Goal: Information Seeking & Learning: Learn about a topic

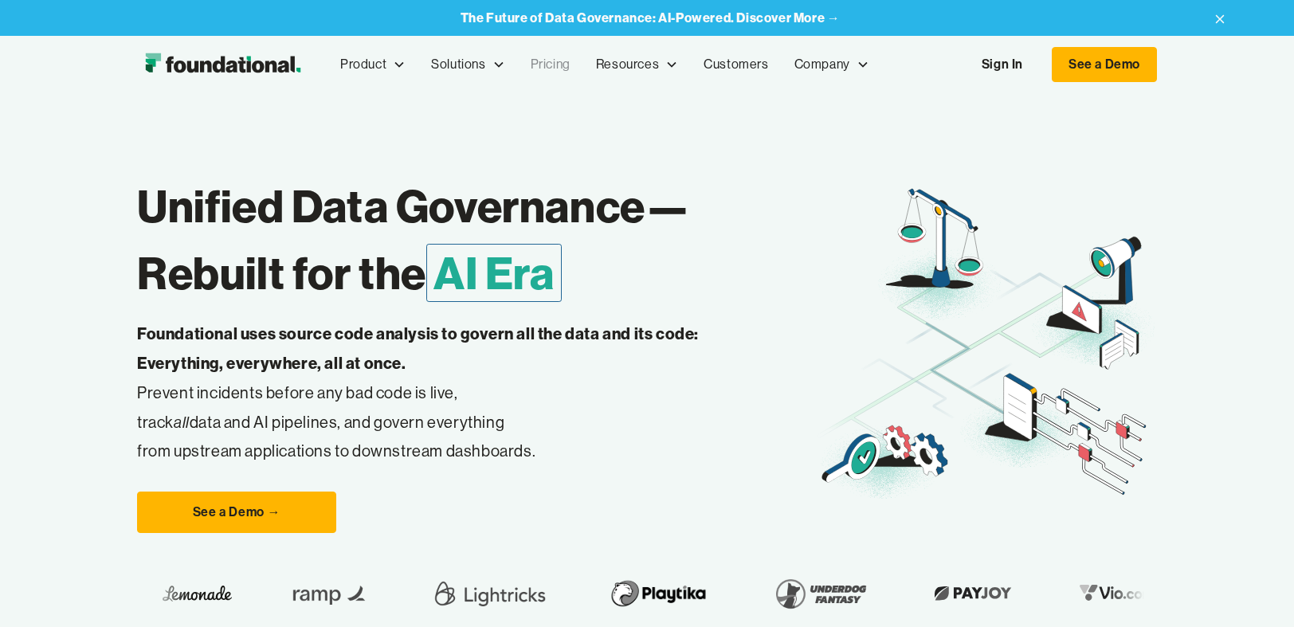
click at [555, 64] on link "Pricing" at bounding box center [550, 64] width 65 height 53
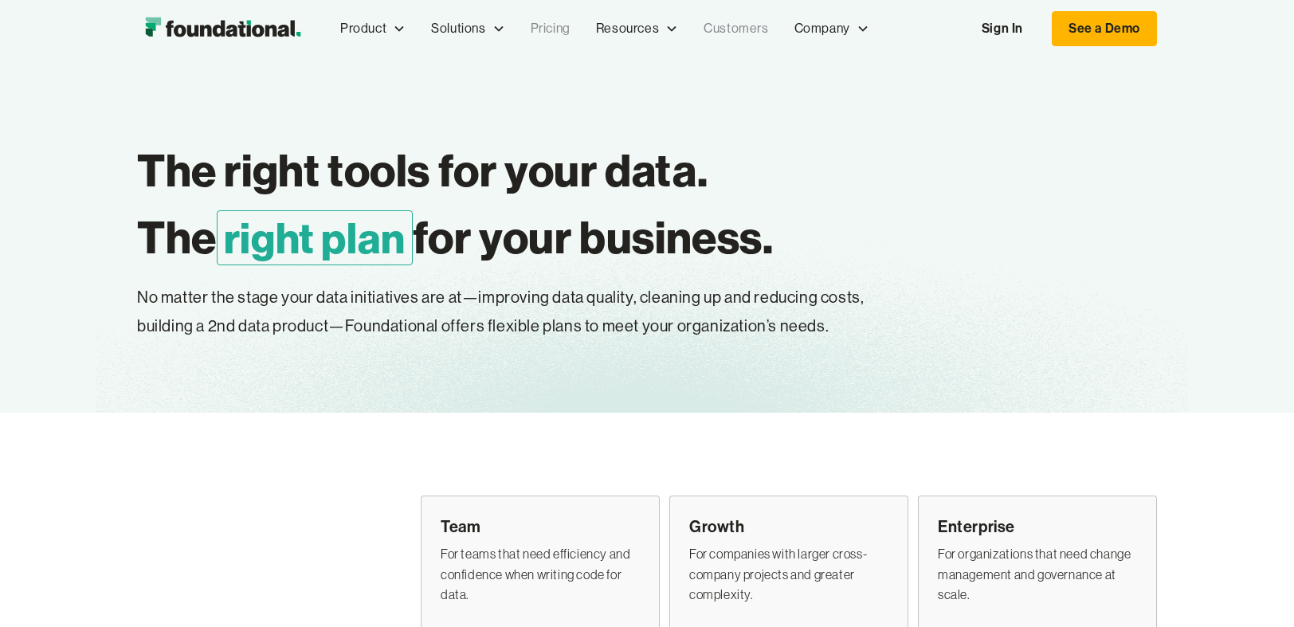
click at [747, 32] on link "Customers" at bounding box center [736, 28] width 90 height 53
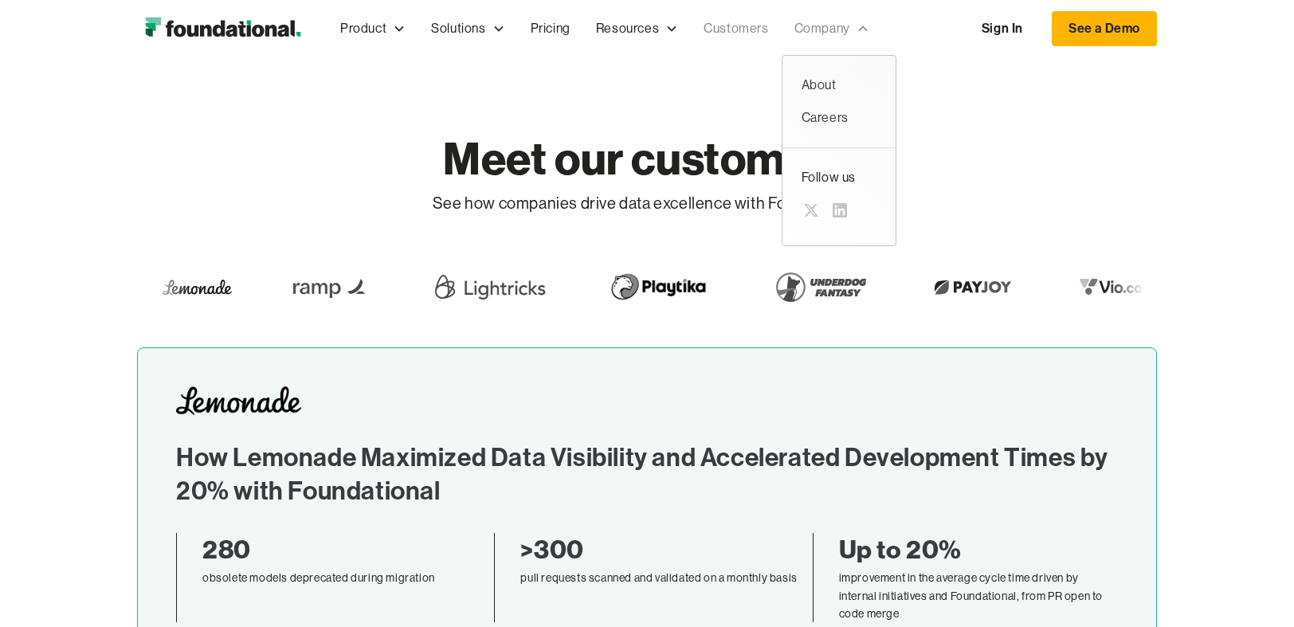
click at [825, 31] on div "Company" at bounding box center [822, 28] width 56 height 21
click at [825, 79] on div "About" at bounding box center [838, 85] width 75 height 21
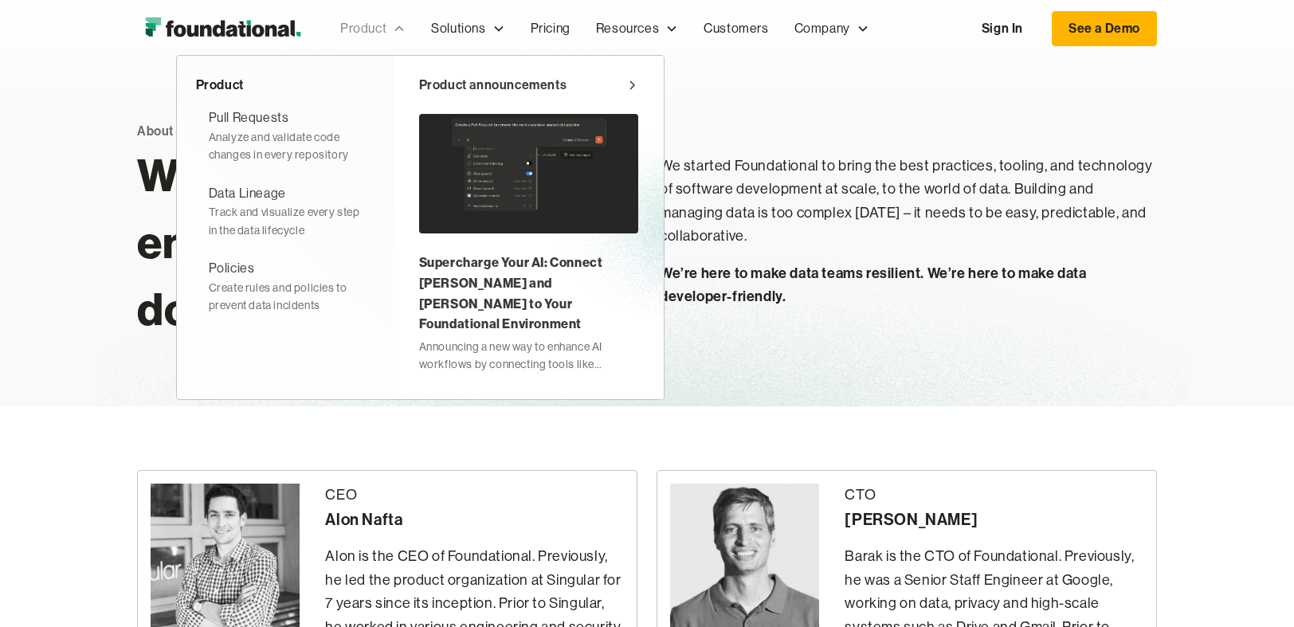
click at [367, 29] on div "Product" at bounding box center [363, 28] width 46 height 21
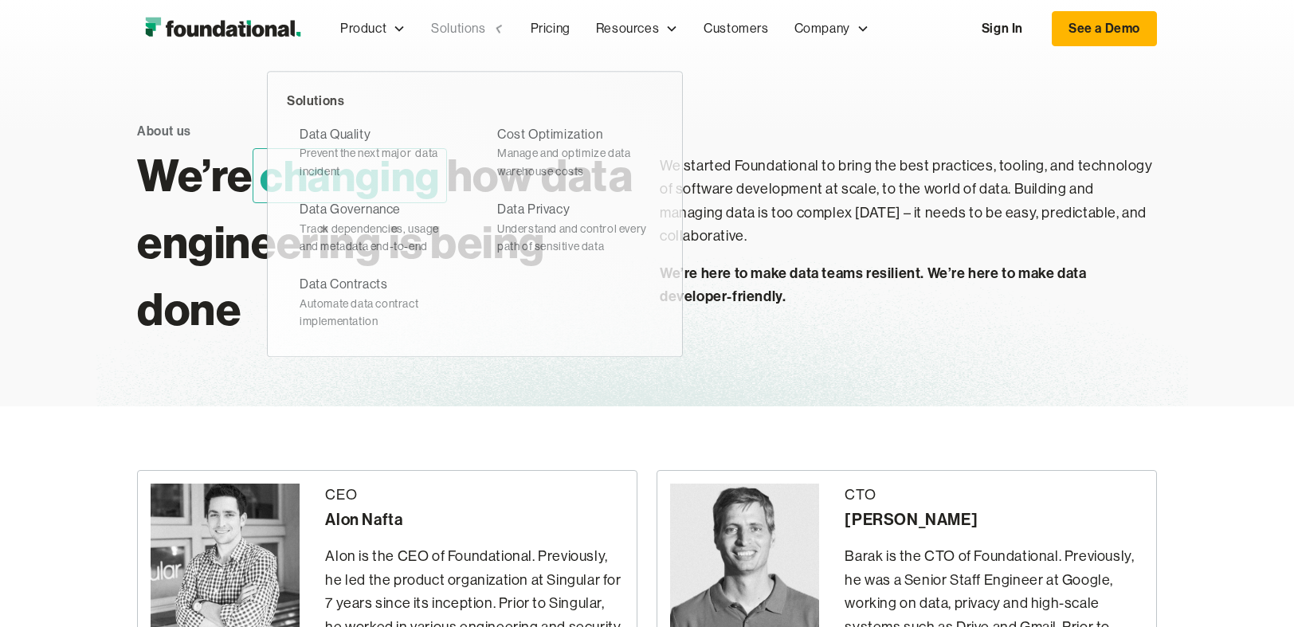
click at [433, 25] on div "Solutions" at bounding box center [458, 28] width 54 height 21
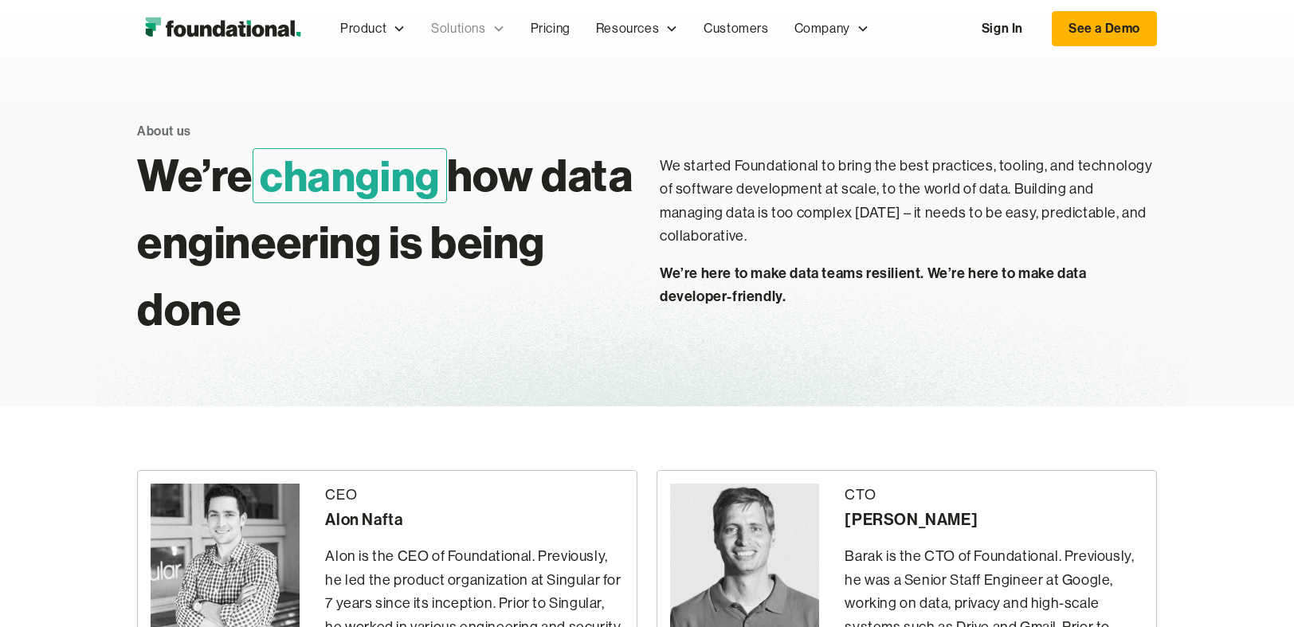
click at [465, 26] on div "Solutions" at bounding box center [458, 28] width 54 height 21
